Goal: Information Seeking & Learning: Learn about a topic

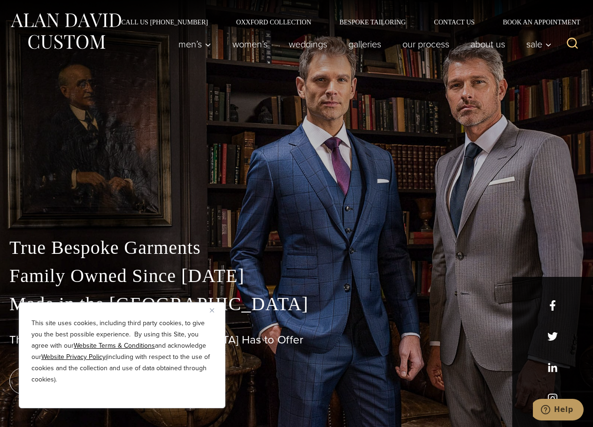
click at [211, 309] on img "Close" at bounding box center [212, 310] width 4 height 4
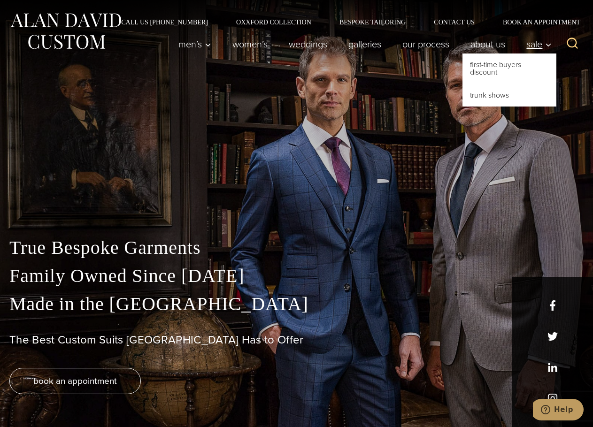
click at [534, 46] on span "Sale" at bounding box center [538, 43] width 25 height 9
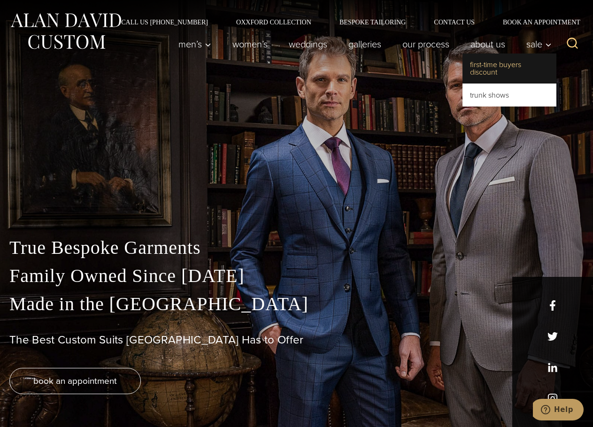
click at [494, 69] on link "First-Time Buyers Discount" at bounding box center [509, 69] width 94 height 30
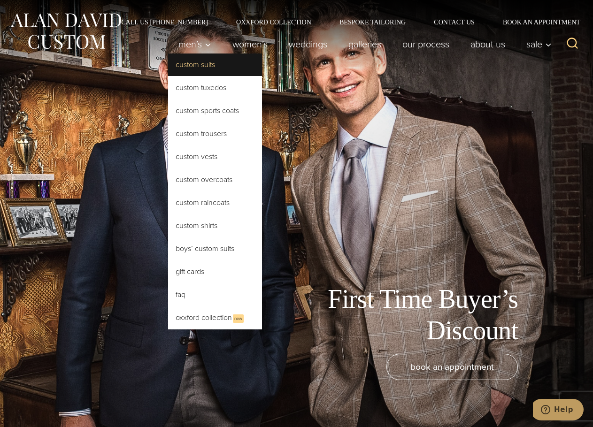
click at [196, 61] on link "Custom Suits" at bounding box center [215, 65] width 94 height 23
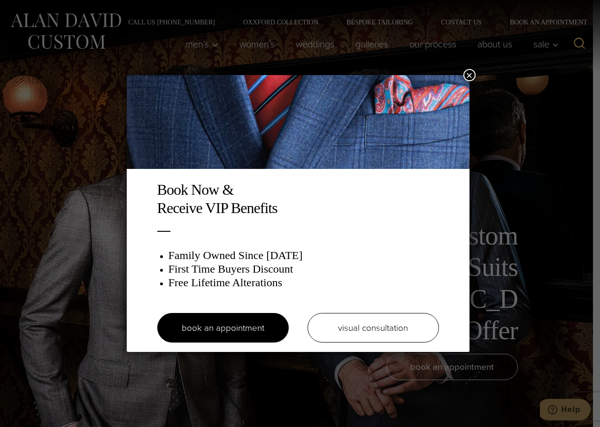
click at [471, 76] on button "×" at bounding box center [469, 75] width 12 height 12
